Goal: Transaction & Acquisition: Subscribe to service/newsletter

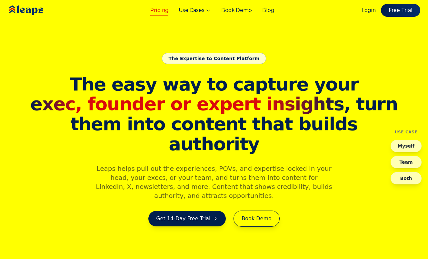
click at [157, 10] on link "Pricing" at bounding box center [159, 10] width 18 height 8
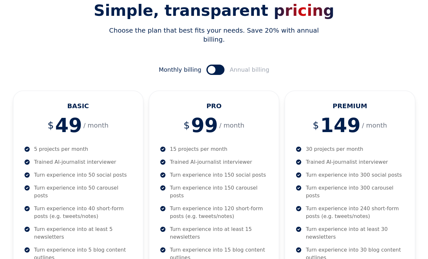
scroll to position [79, 0]
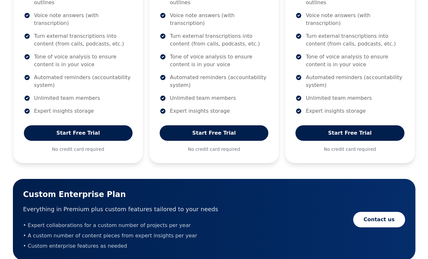
scroll to position [259, 0]
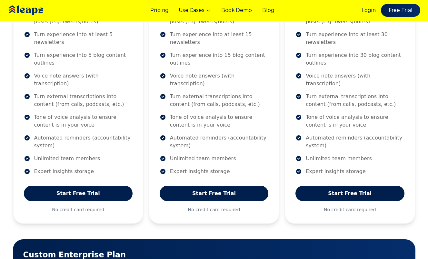
click at [282, 105] on div "BASIC $ 49 / month 5 projects per month Trained AI-journalist interviewer Turn …" at bounding box center [214, 108] width 403 height 425
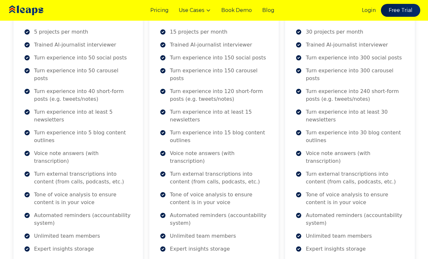
scroll to position [180, 0]
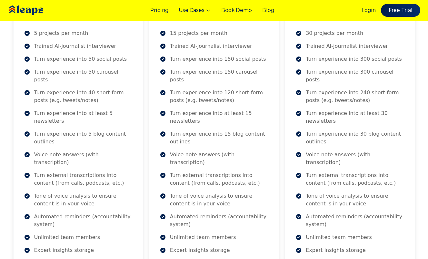
click at [282, 109] on div "BASIC $ 49 / month 5 projects per month Trained AI-journalist interviewer Turn …" at bounding box center [214, 187] width 403 height 425
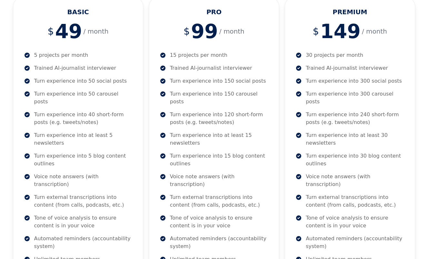
scroll to position [159, 0]
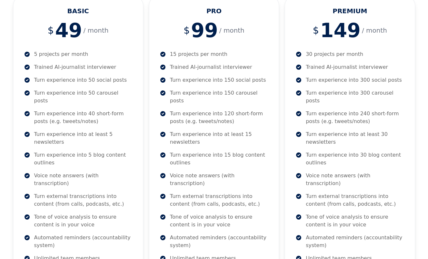
click at [282, 104] on div "BASIC $ 49 / month 5 projects per month Trained AI-journalist interviewer Turn …" at bounding box center [214, 207] width 403 height 425
click at [282, 106] on div "BASIC $ 49 / month 5 projects per month Trained AI-journalist interviewer Turn …" at bounding box center [214, 207] width 403 height 425
click at [282, 113] on div "BASIC $ 49 / month 5 projects per month Trained AI-journalist interviewer Turn …" at bounding box center [214, 207] width 403 height 425
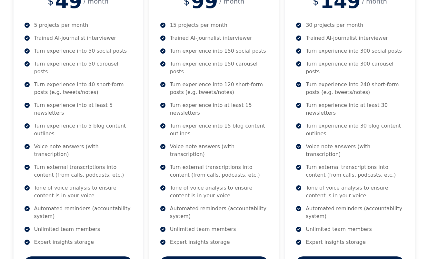
scroll to position [189, 0]
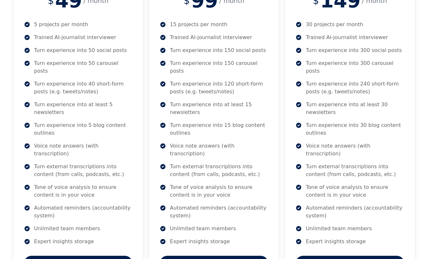
click at [283, 140] on div "BASIC $ 49 / month 5 projects per month Trained AI-journalist interviewer Turn …" at bounding box center [214, 178] width 403 height 425
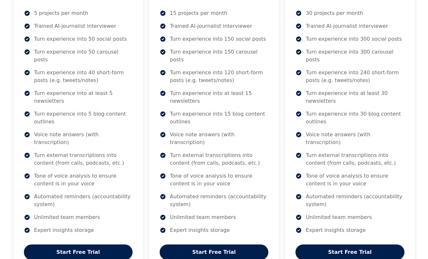
scroll to position [201, 0]
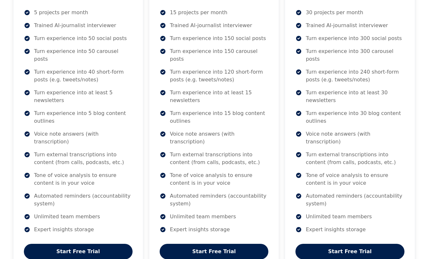
click at [283, 161] on div "BASIC $ 49 / month 5 projects per month Trained AI-journalist interviewer Turn …" at bounding box center [214, 166] width 403 height 425
click at [282, 173] on div "BASIC $ 49 / month 5 projects per month Trained AI-journalist interviewer Turn …" at bounding box center [214, 166] width 403 height 425
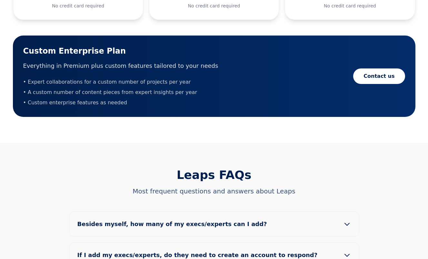
scroll to position [566, 0]
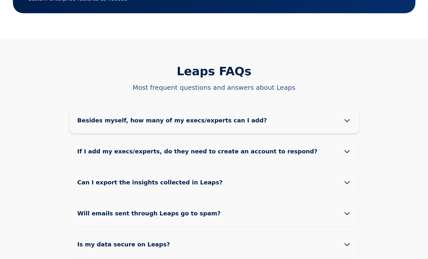
click at [346, 116] on icon at bounding box center [347, 120] width 8 height 8
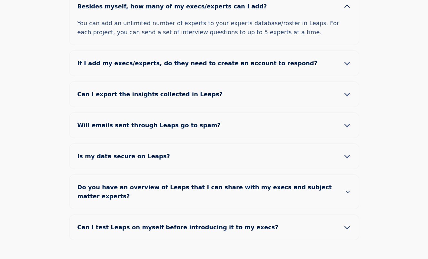
scroll to position [682, 0]
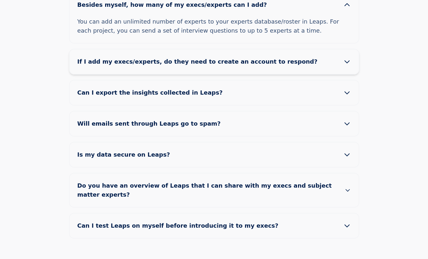
click at [347, 58] on icon at bounding box center [347, 62] width 8 height 8
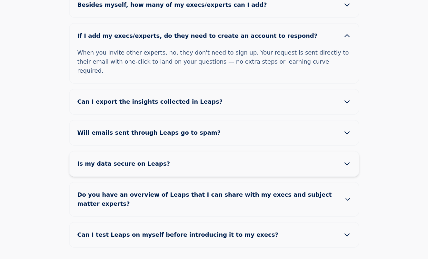
click at [346, 160] on icon at bounding box center [347, 164] width 8 height 8
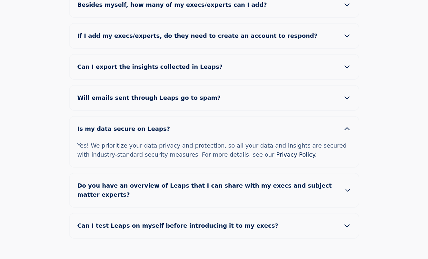
click at [387, 114] on div "Leaps FAQs Most frequent questions and answers about Leaps Besides myself, how …" at bounding box center [214, 93] width 413 height 289
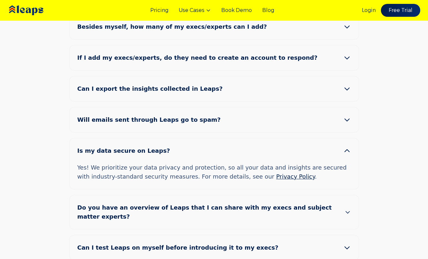
scroll to position [659, 0]
click at [381, 86] on div "Leaps FAQs Most frequent questions and answers about Leaps Besides myself, how …" at bounding box center [214, 116] width 413 height 289
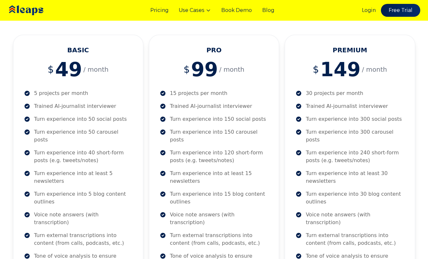
scroll to position [0, 0]
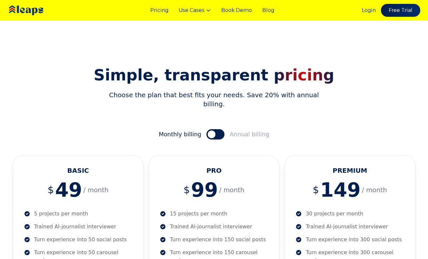
click at [87, 72] on h2 "Simple, transparent pricing" at bounding box center [214, 74] width 403 height 15
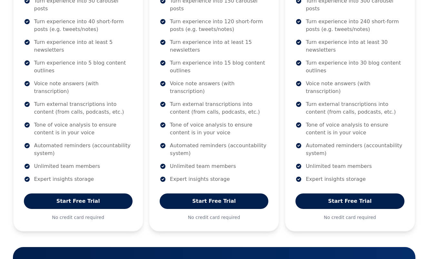
scroll to position [252, 0]
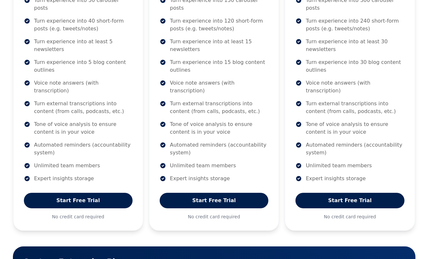
click at [282, 146] on div "BASIC $ 49 / month 5 projects per month Trained AI-journalist interviewer Turn …" at bounding box center [214, 115] width 403 height 425
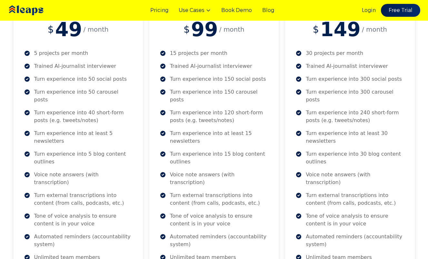
scroll to position [159, 0]
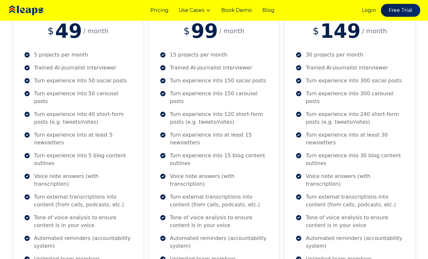
click at [282, 148] on div "BASIC $ 49 / month 5 projects per month Trained AI-journalist interviewer Turn …" at bounding box center [214, 208] width 403 height 425
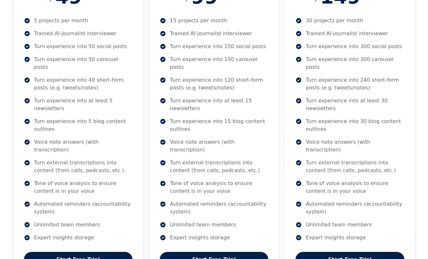
scroll to position [207, 0]
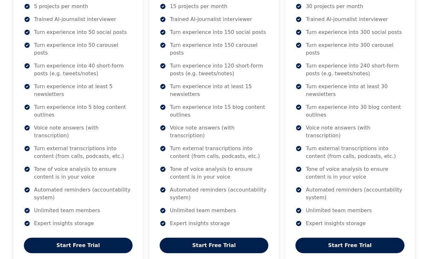
click at [282, 163] on div "BASIC $ 49 / month 5 projects per month Trained AI-journalist interviewer Turn …" at bounding box center [214, 160] width 403 height 425
